Goal: Transaction & Acquisition: Purchase product/service

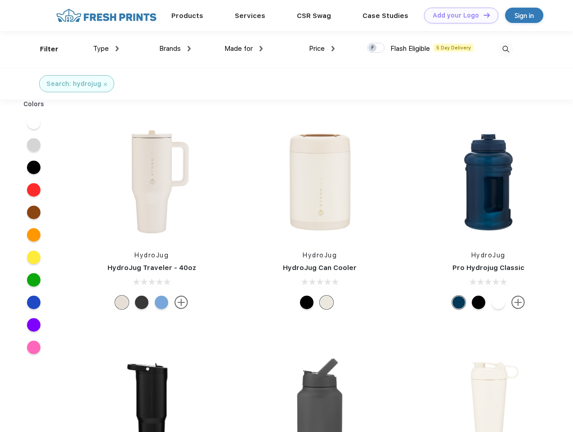
scroll to position [0, 0]
click at [458, 15] on link "Add your Logo Design Tool" at bounding box center [461, 16] width 74 height 16
click at [0, 0] on div "Design Tool" at bounding box center [0, 0] width 0 height 0
click at [482, 15] on link "Add your Logo Design Tool" at bounding box center [461, 16] width 74 height 16
click at [43, 49] on div "Filter" at bounding box center [49, 49] width 18 height 10
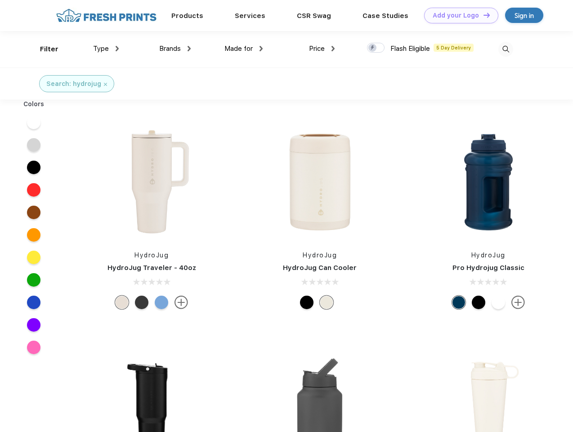
click at [106, 49] on span "Type" at bounding box center [101, 49] width 16 height 8
click at [175, 49] on span "Brands" at bounding box center [170, 49] width 22 height 8
click at [244, 49] on span "Made for" at bounding box center [238, 49] width 28 height 8
click at [322, 49] on span "Price" at bounding box center [317, 49] width 16 height 8
click at [376, 48] on div at bounding box center [376, 48] width 18 height 10
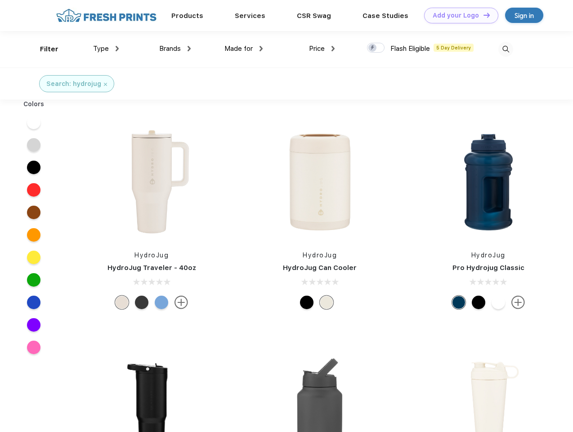
click at [373, 48] on input "checkbox" at bounding box center [370, 45] width 6 height 6
click at [505, 49] on img at bounding box center [505, 49] width 15 height 15
